Goal: Information Seeking & Learning: Learn about a topic

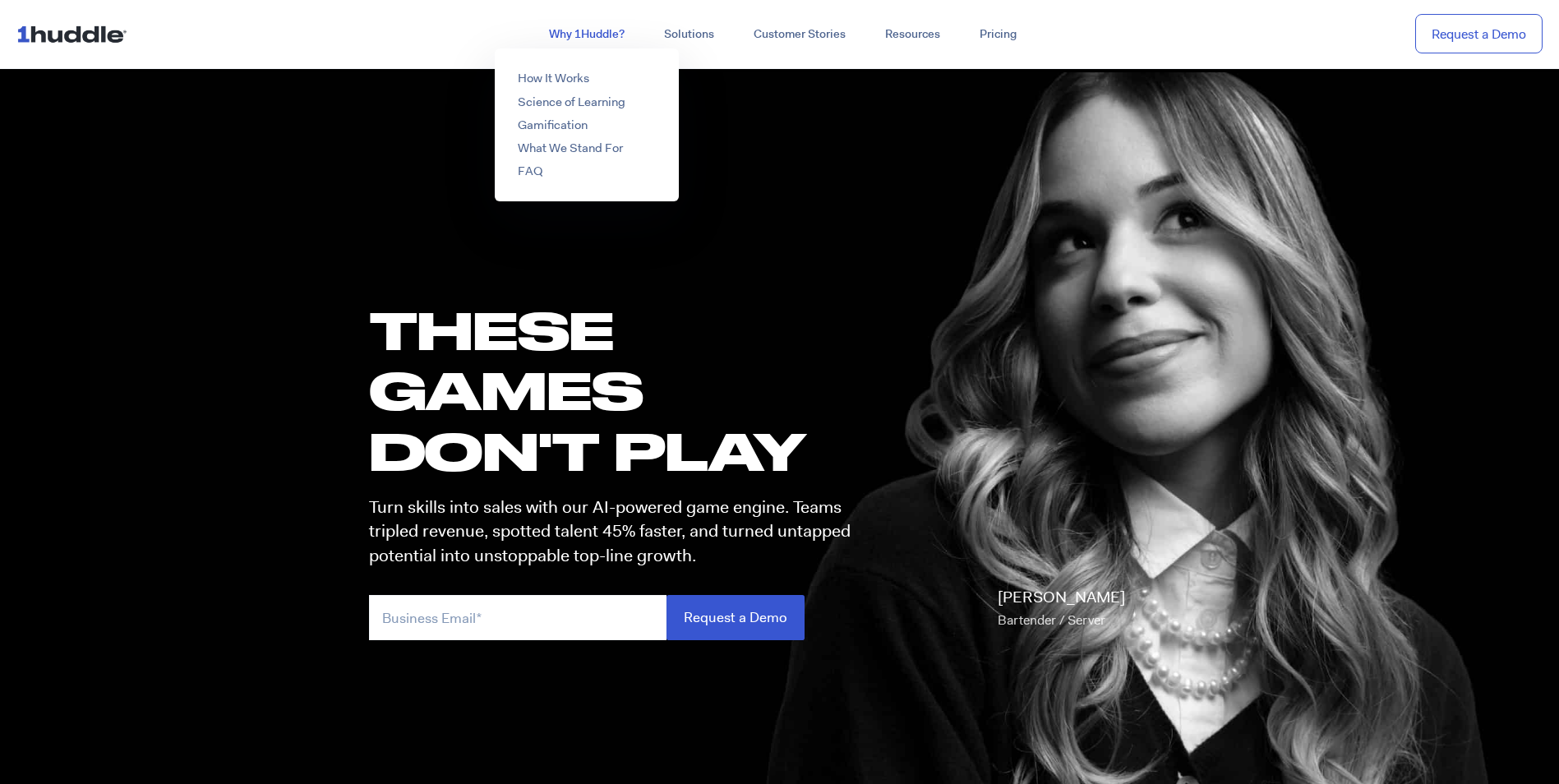
click at [611, 42] on link "Why 1Huddle?" at bounding box center [586, 34] width 115 height 30
click at [569, 78] on link "How It Works" at bounding box center [554, 78] width 72 height 16
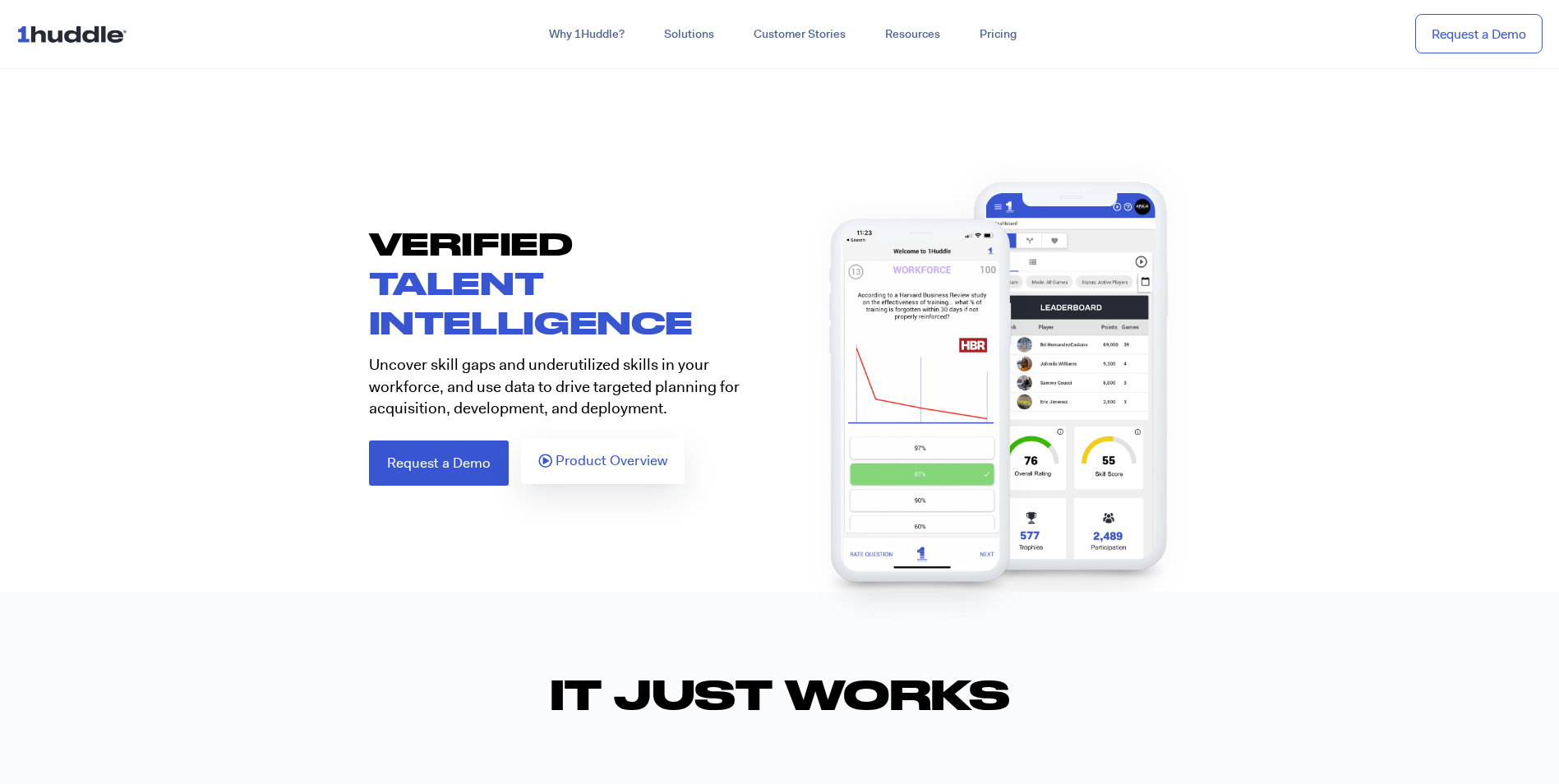
click at [608, 454] on span "Product Overview" at bounding box center [611, 461] width 112 height 15
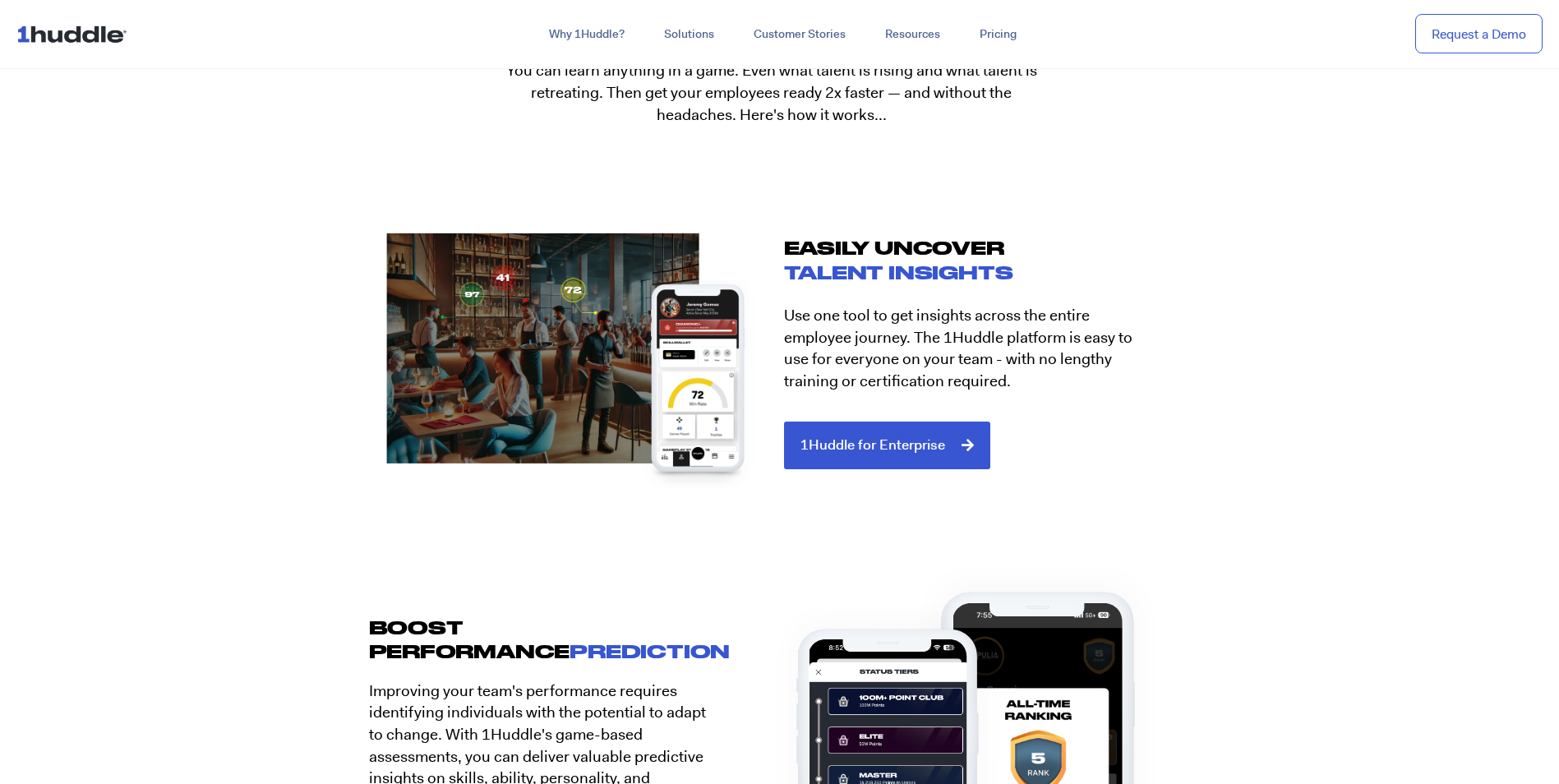
scroll to position [1799, 0]
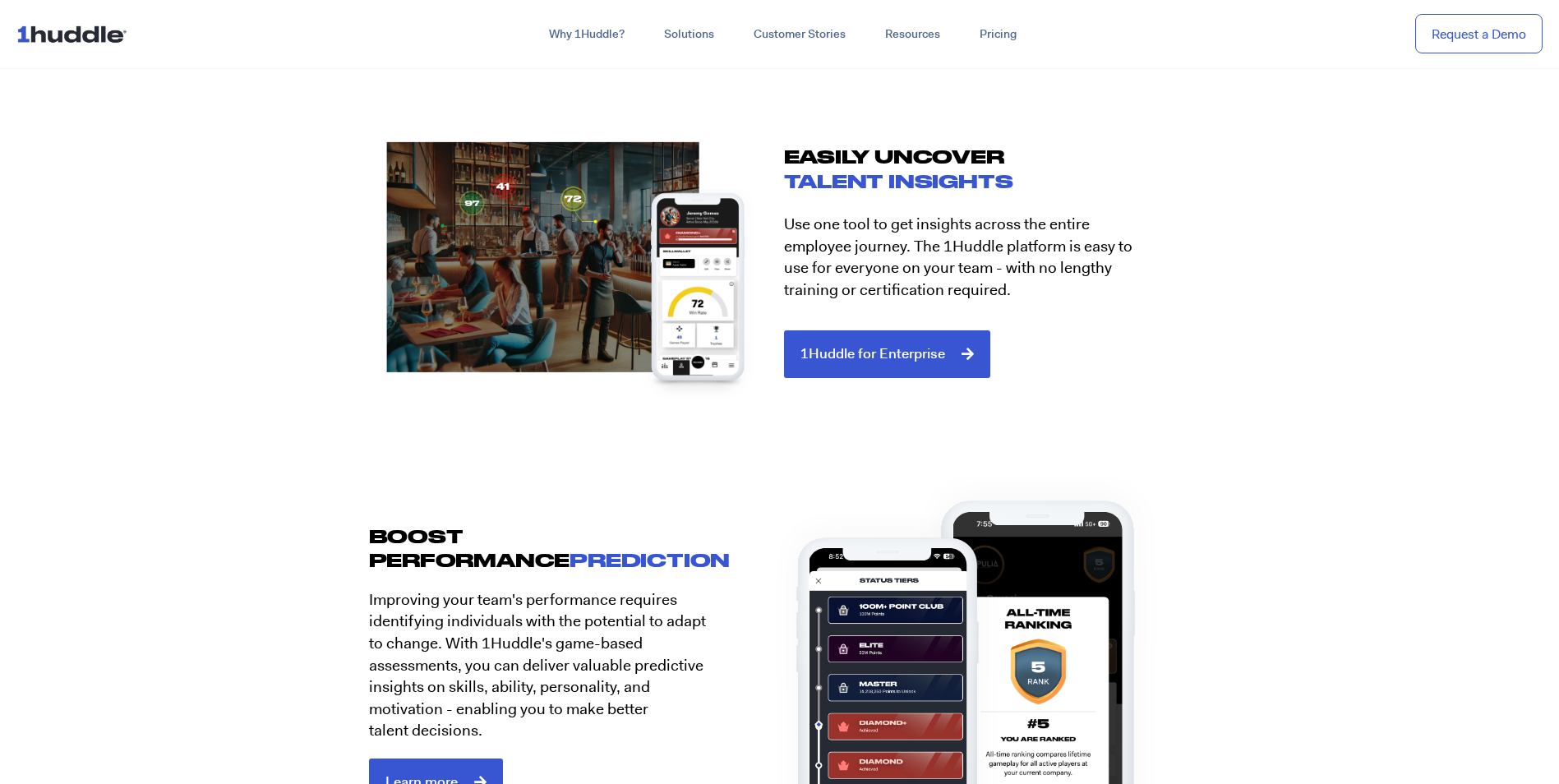
click at [874, 366] on div at bounding box center [928, 542] width 428 height 528
click at [880, 359] on div at bounding box center [928, 542] width 428 height 528
click at [879, 354] on div at bounding box center [928, 542] width 428 height 528
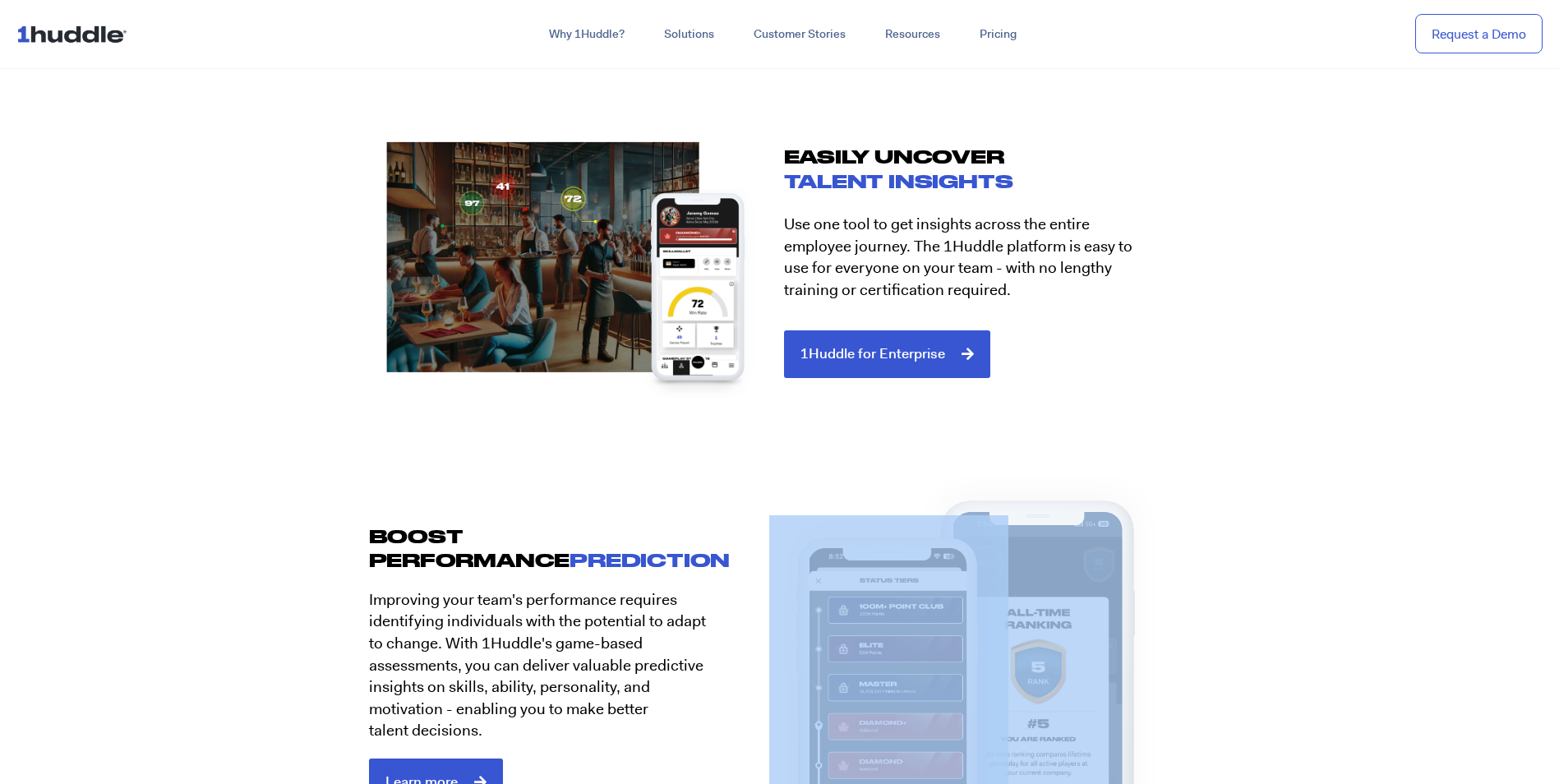
click at [879, 353] on div at bounding box center [928, 542] width 428 height 528
drag, startPoint x: 879, startPoint y: 353, endPoint x: 1062, endPoint y: 346, distance: 183.1
click at [1015, 346] on div at bounding box center [928, 542] width 428 height 528
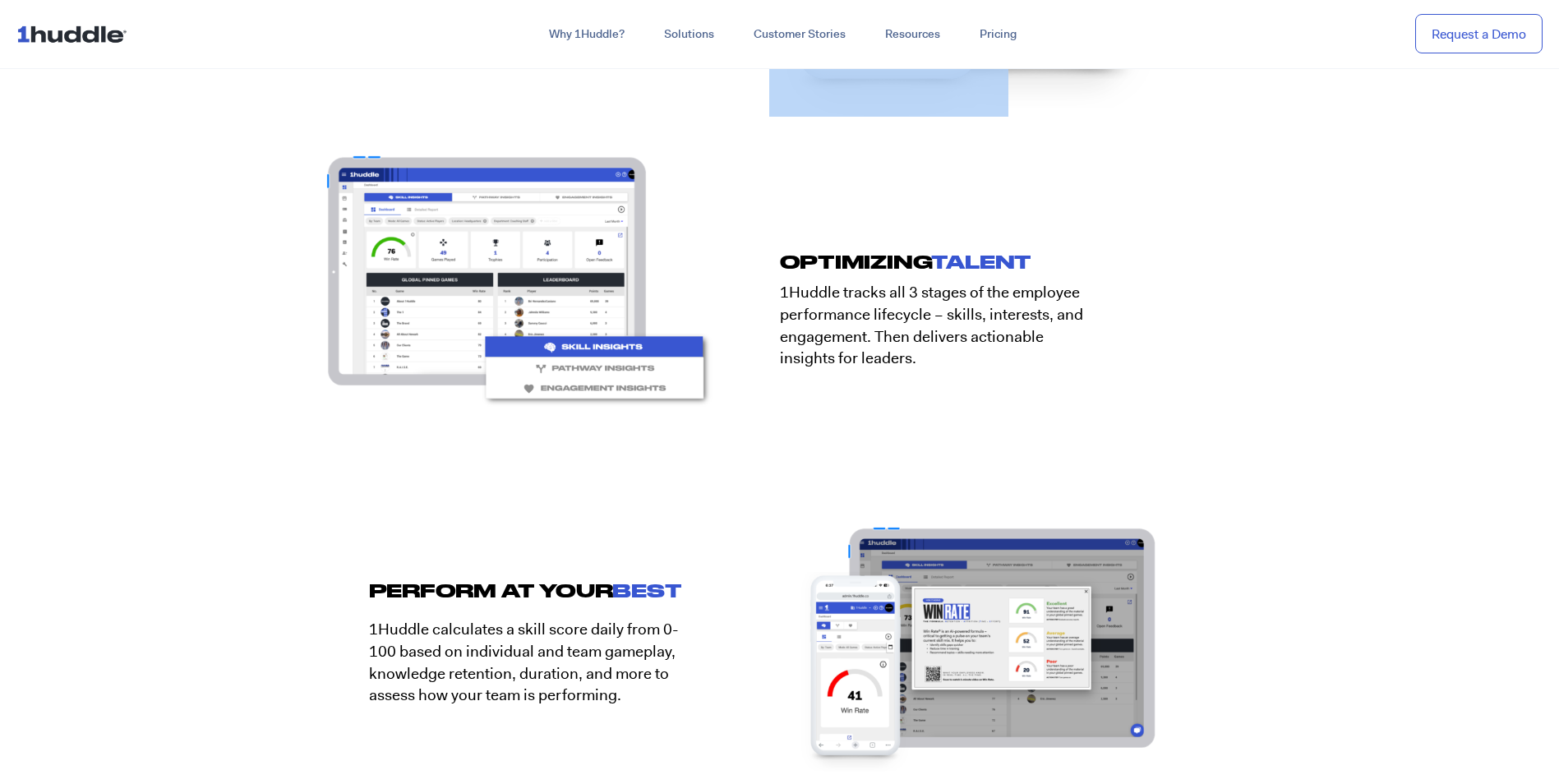
scroll to position [2670, 0]
